Goal: Information Seeking & Learning: Learn about a topic

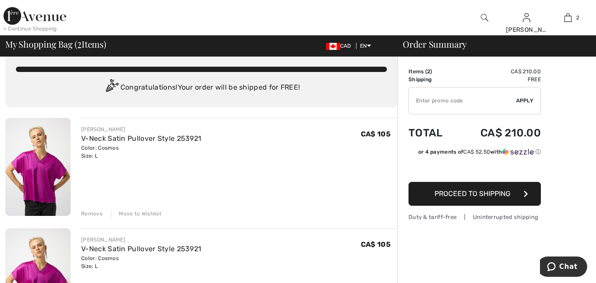
scroll to position [18, 0]
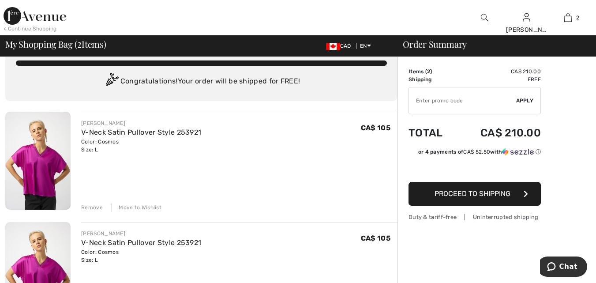
click at [9, 6] on div "< Continue Shopping Michele Hi, Michele! 455 Reward points My Info Orders My Ad…" at bounding box center [298, 17] width 596 height 35
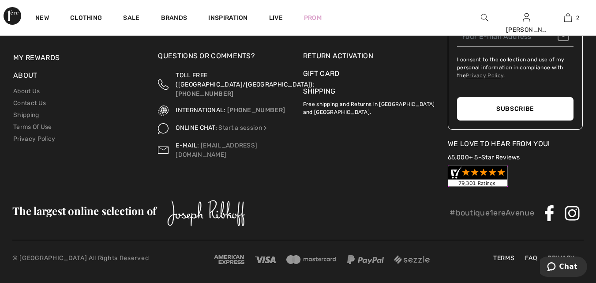
scroll to position [1379, 0]
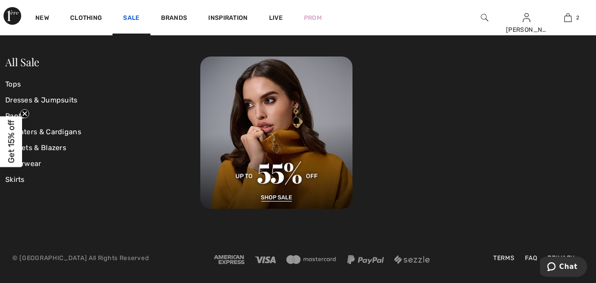
click at [139, 18] on link "Sale" at bounding box center [131, 18] width 16 height 9
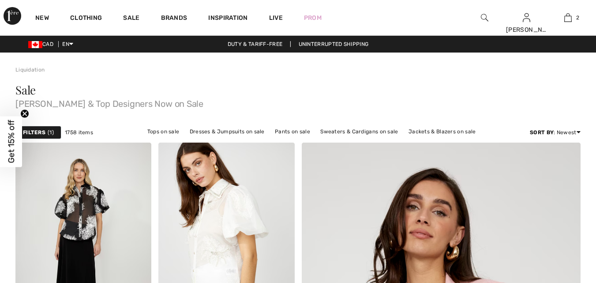
checkbox input "true"
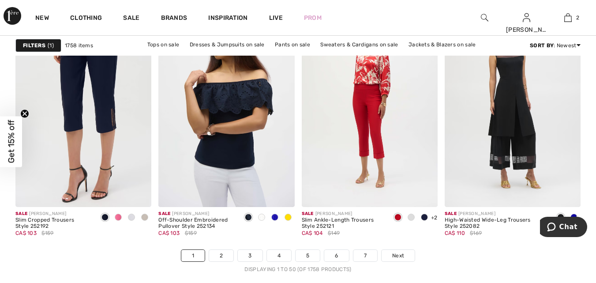
scroll to position [3752, 0]
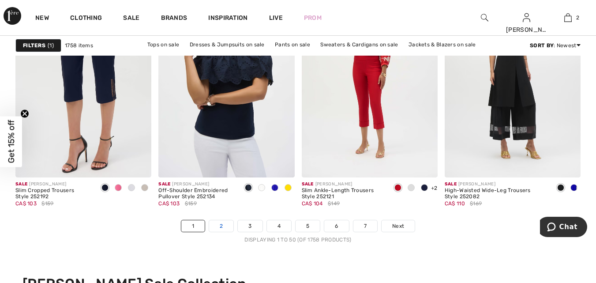
click at [219, 228] on link "2" at bounding box center [221, 225] width 24 height 11
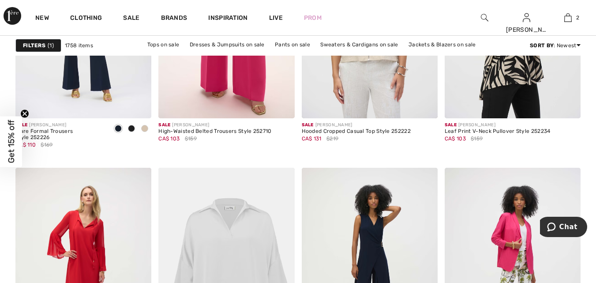
scroll to position [3805, 0]
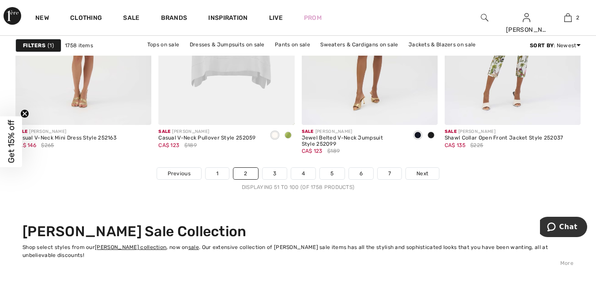
click at [279, 179] on link "3" at bounding box center [275, 173] width 24 height 11
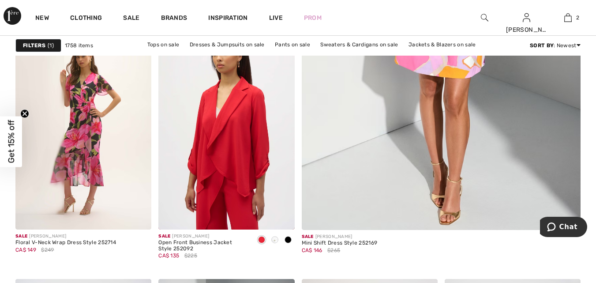
scroll to position [388, 0]
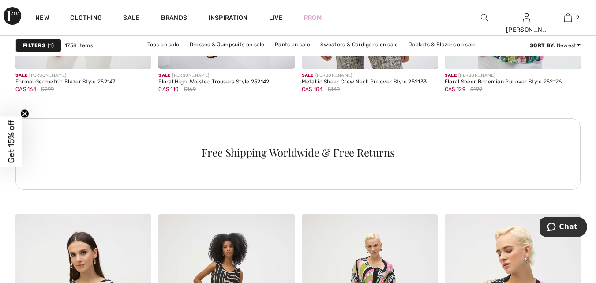
scroll to position [3028, 0]
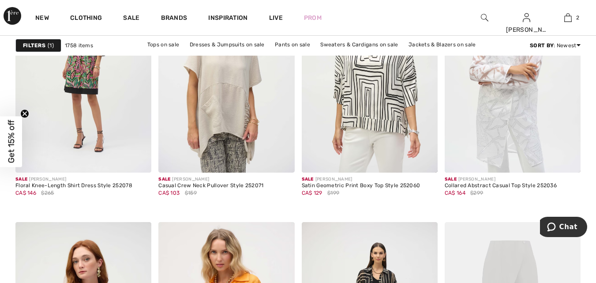
scroll to position [3750, 0]
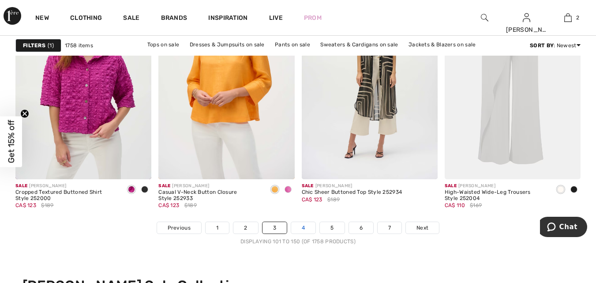
click at [305, 231] on link "4" at bounding box center [303, 227] width 24 height 11
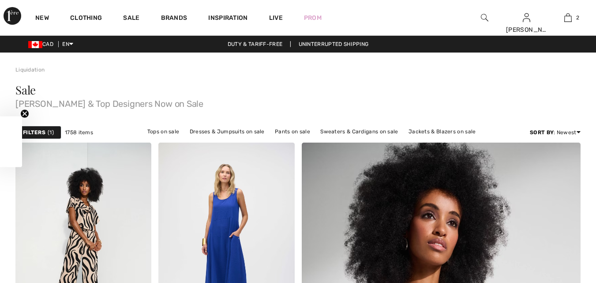
checkbox input "true"
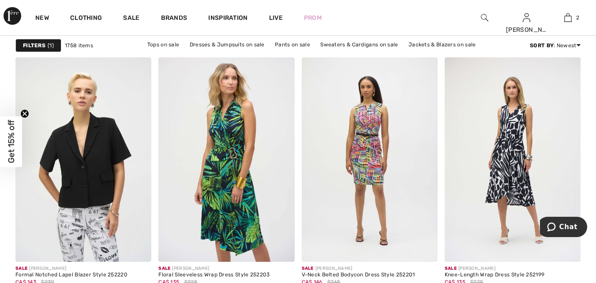
scroll to position [3915, 0]
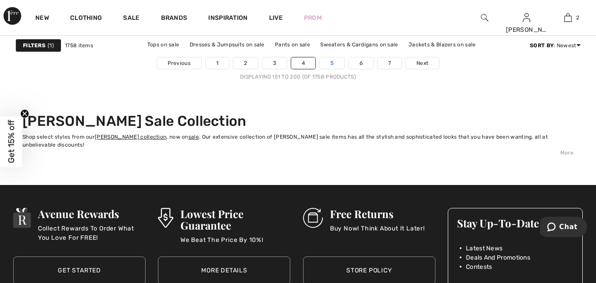
click at [336, 64] on link "5" at bounding box center [332, 62] width 24 height 11
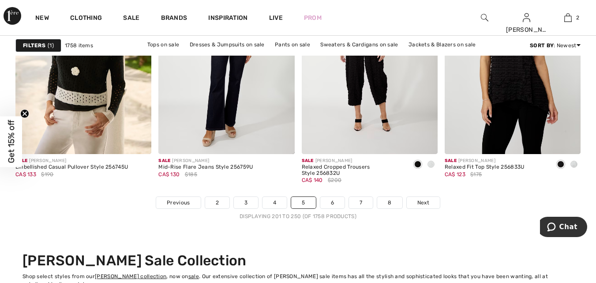
scroll to position [3799, 0]
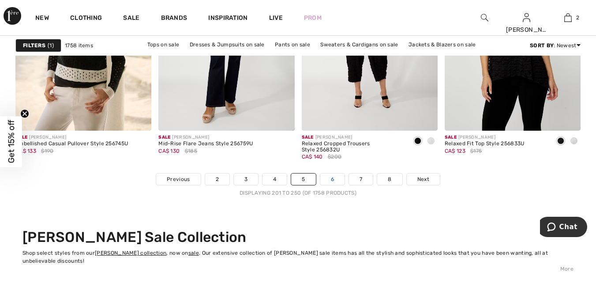
click at [337, 182] on link "6" at bounding box center [332, 178] width 24 height 11
click at [333, 181] on link "6" at bounding box center [332, 178] width 24 height 11
click at [331, 179] on link "6" at bounding box center [332, 178] width 24 height 11
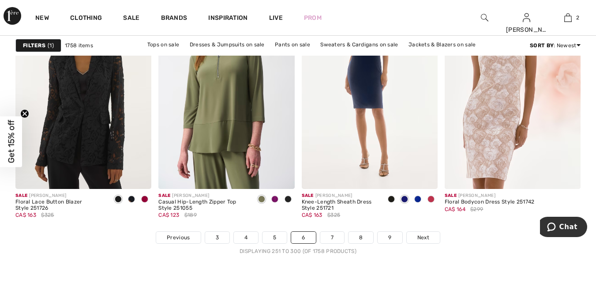
scroll to position [3788, 0]
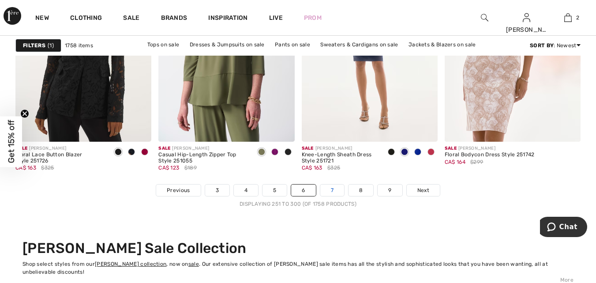
click at [333, 194] on link "7" at bounding box center [332, 190] width 24 height 11
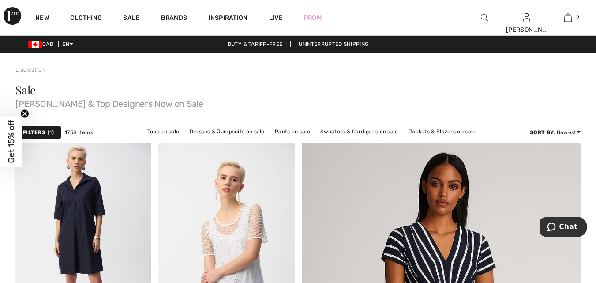
checkbox input "true"
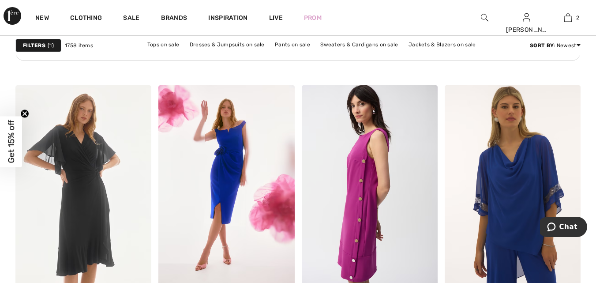
scroll to position [3204, 0]
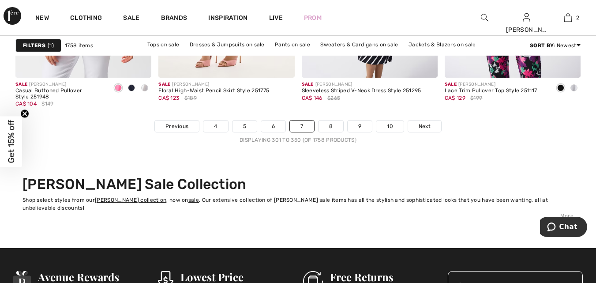
scroll to position [3899, 0]
